Goal: Task Accomplishment & Management: Complete application form

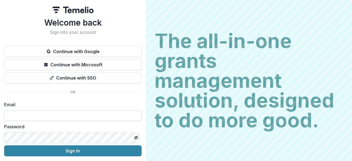
click at [102, 114] on input at bounding box center [72, 115] width 137 height 11
type input "**********"
click at [135, 136] on icon "Toggle password visibility" at bounding box center [135, 137] width 3 height 2
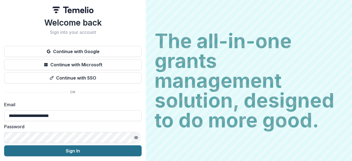
click at [65, 154] on button "Sign In" at bounding box center [72, 150] width 137 height 11
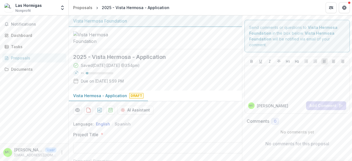
click at [46, 85] on div "Notifications Dashboard Tasks Proposals Documents" at bounding box center [34, 79] width 68 height 128
click at [35, 71] on div "Documents" at bounding box center [36, 69] width 51 height 6
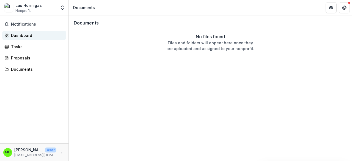
drag, startPoint x: 96, startPoint y: 45, endPoint x: 28, endPoint y: 33, distance: 69.1
click at [28, 33] on div "Dashboard" at bounding box center [36, 35] width 51 height 6
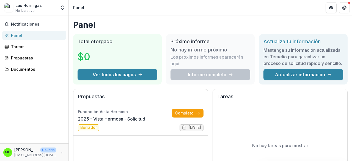
click at [165, 24] on h1 "Panel" at bounding box center [210, 25] width 274 height 10
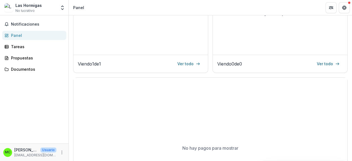
scroll to position [132, 0]
click at [187, 65] on font "Ver todo" at bounding box center [185, 63] width 16 height 5
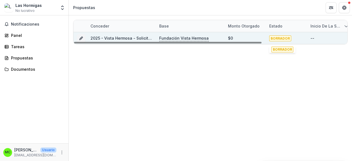
click at [279, 39] on font "BORRADOR" at bounding box center [279, 38] width 19 height 4
click at [313, 38] on font "--" at bounding box center [312, 38] width 4 height 5
click at [169, 38] on font "Fundación Vista Hermosa" at bounding box center [183, 38] width 49 height 5
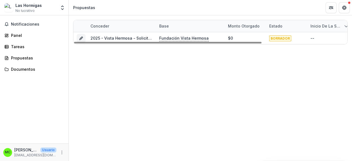
click at [163, 85] on div "Conceder Base Monto otorgado Estado Inicio de la subvención Fin de la subvenció…" at bounding box center [210, 87] width 283 height 145
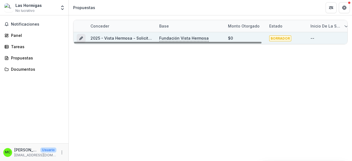
click at [83, 37] on button "Subvención 6111668a-a732-431c-9ee9-86535b410bca" at bounding box center [81, 38] width 9 height 9
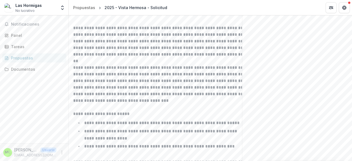
scroll to position [197, 0]
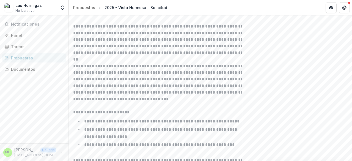
click at [189, 16] on h1 "**********" at bounding box center [161, 10] width 176 height 14
click at [185, 56] on p "**********" at bounding box center [161, 39] width 176 height 33
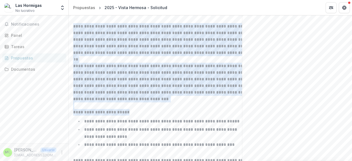
drag, startPoint x: 73, startPoint y: 36, endPoint x: 169, endPoint y: 121, distance: 128.1
click at [169, 121] on div "**********" at bounding box center [161, 86] width 176 height 167
click at [208, 109] on p at bounding box center [161, 105] width 176 height 7
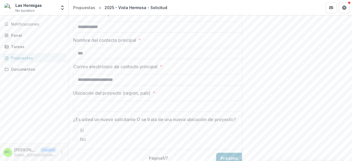
scroll to position [446, 0]
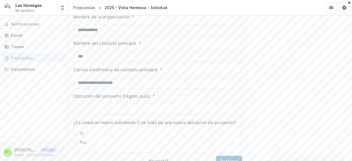
drag, startPoint x: 350, startPoint y: 131, endPoint x: 351, endPoint y: 147, distance: 15.4
click at [351, 147] on div "**********" at bounding box center [210, 87] width 283 height 145
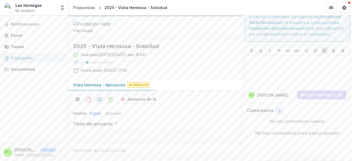
scroll to position [0, 0]
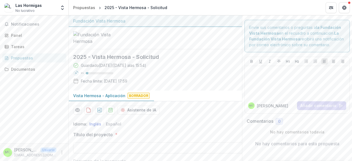
drag, startPoint x: 350, startPoint y: 41, endPoint x: 351, endPoint y: 59, distance: 17.6
click at [351, 59] on div "**********" at bounding box center [210, 87] width 283 height 145
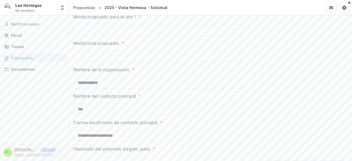
scroll to position [469, 0]
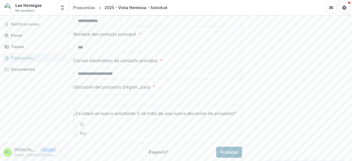
click at [231, 149] on font "Próximo" at bounding box center [229, 151] width 18 height 5
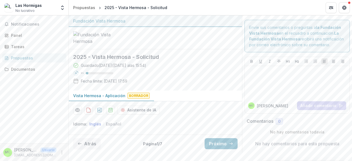
scroll to position [1, 0]
click at [87, 146] on font "Atrás" at bounding box center [90, 143] width 12 height 5
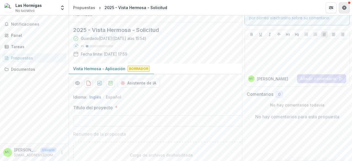
scroll to position [0, 0]
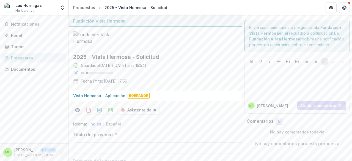
click at [62, 150] on icon "Más" at bounding box center [62, 152] width 4 height 4
click at [88, 141] on link "Ajustes" at bounding box center [98, 140] width 59 height 9
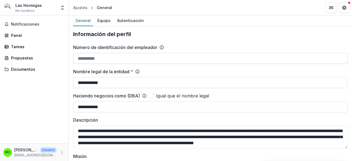
drag, startPoint x: 109, startPoint y: 58, endPoint x: 82, endPoint y: 56, distance: 26.8
click at [82, 56] on input "Número de identificación del empleador" at bounding box center [210, 58] width 274 height 11
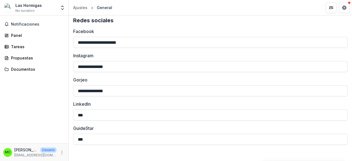
scroll to position [791, 0]
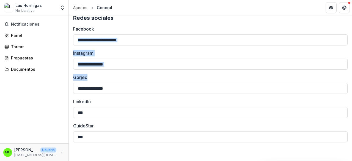
drag, startPoint x: 350, startPoint y: 36, endPoint x: 350, endPoint y: 88, distance: 51.4
click at [350, 88] on div "**********" at bounding box center [210, 87] width 283 height 145
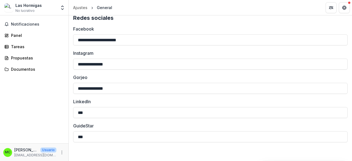
click at [212, 29] on label "Facebook" at bounding box center [208, 29] width 271 height 7
click at [212, 34] on input "**********" at bounding box center [210, 39] width 274 height 11
click at [27, 26] on font "Notificaciones" at bounding box center [25, 24] width 28 height 5
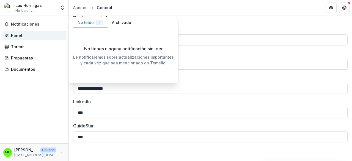
click at [29, 37] on div "Panel" at bounding box center [36, 35] width 51 height 6
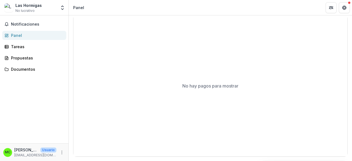
scroll to position [199, 0]
click at [25, 46] on div "Tareas" at bounding box center [36, 47] width 51 height 6
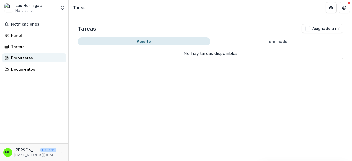
click at [28, 57] on font "Propuestas" at bounding box center [22, 58] width 22 height 5
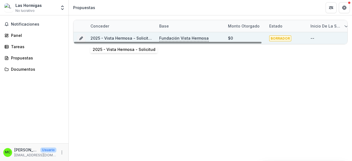
click at [125, 39] on font "2025 - Vista Hermosa - Solicitud" at bounding box center [121, 38] width 63 height 5
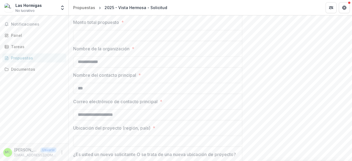
scroll to position [469, 0]
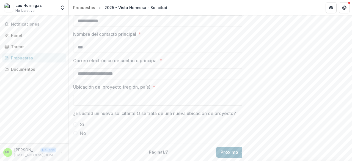
click at [227, 153] on button "Próximo" at bounding box center [232, 152] width 33 height 11
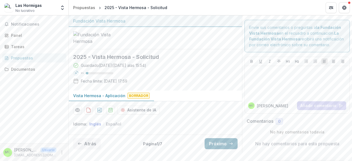
scroll to position [1, 0]
click at [85, 146] on font "Atrás" at bounding box center [90, 143] width 12 height 5
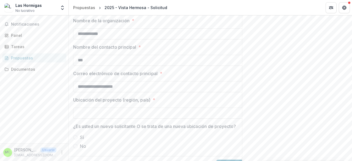
scroll to position [469, 0]
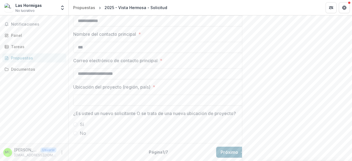
click at [229, 150] on font "Próximo" at bounding box center [229, 151] width 18 height 5
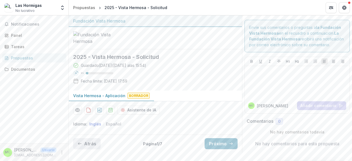
click at [86, 149] on button "Atrás" at bounding box center [86, 143] width 27 height 11
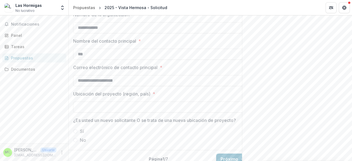
scroll to position [469, 0]
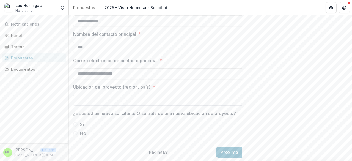
click at [122, 95] on input "Ubicación del proyecto (región, país) *" at bounding box center [161, 100] width 176 height 11
click at [154, 84] on font "*" at bounding box center [154, 86] width 2 height 5
click at [154, 95] on input "Ubicación del proyecto (región, país) *" at bounding box center [161, 100] width 176 height 11
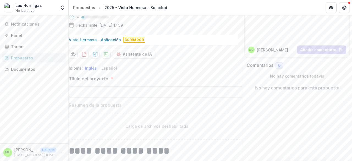
scroll to position [0, 0]
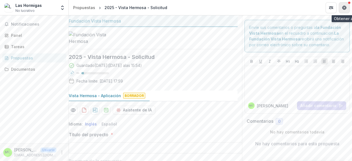
click at [346, 7] on button "Obtener ayuda" at bounding box center [344, 7] width 11 height 11
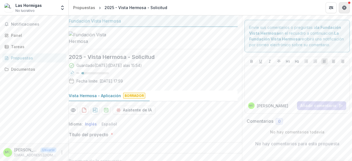
click at [346, 7] on body "**********" at bounding box center [176, 80] width 352 height 161
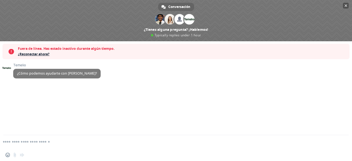
click at [346, 7] on span "Cerrar el chat" at bounding box center [345, 5] width 3 height 3
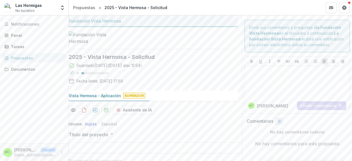
click at [52, 157] on font "[EMAIL_ADDRESS][DOMAIN_NAME]" at bounding box center [42, 155] width 56 height 4
click at [47, 151] on font "Usuario" at bounding box center [48, 150] width 13 height 4
click at [47, 149] on font "Usuario" at bounding box center [48, 150] width 13 height 4
click at [9, 155] on span "MC" at bounding box center [7, 152] width 9 height 9
drag, startPoint x: 53, startPoint y: 149, endPoint x: 47, endPoint y: 150, distance: 6.1
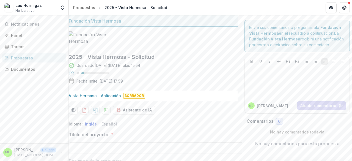
click at [47, 150] on font "Usuario" at bounding box center [48, 150] width 13 height 4
click at [21, 150] on font "[PERSON_NAME]" at bounding box center [29, 149] width 31 height 5
click at [62, 151] on circle "Más" at bounding box center [62, 151] width 0 height 0
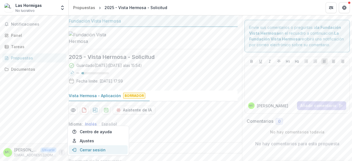
click at [85, 150] on button "Cerrar sesión" at bounding box center [98, 149] width 59 height 9
